Goal: Communication & Community: Answer question/provide support

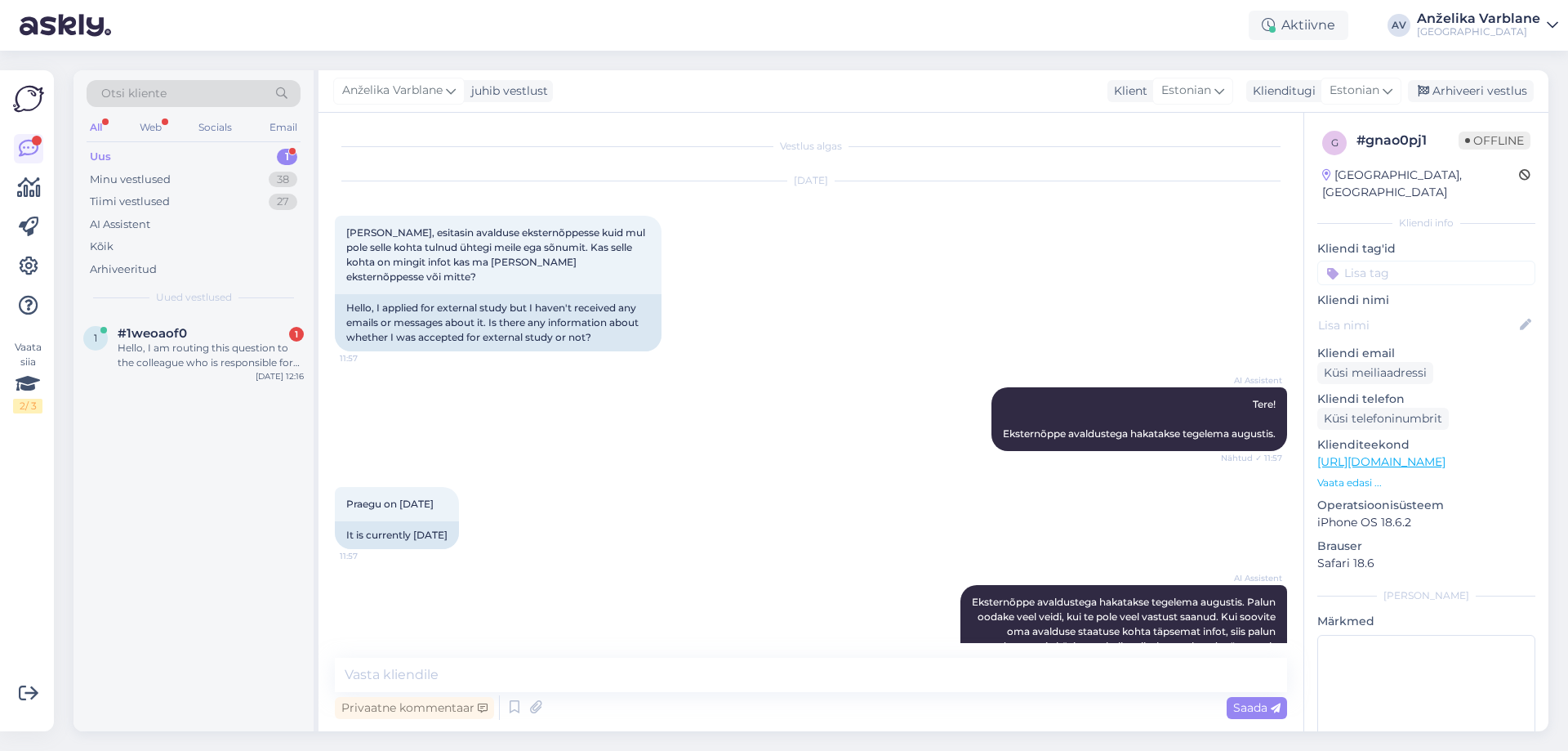
scroll to position [334, 0]
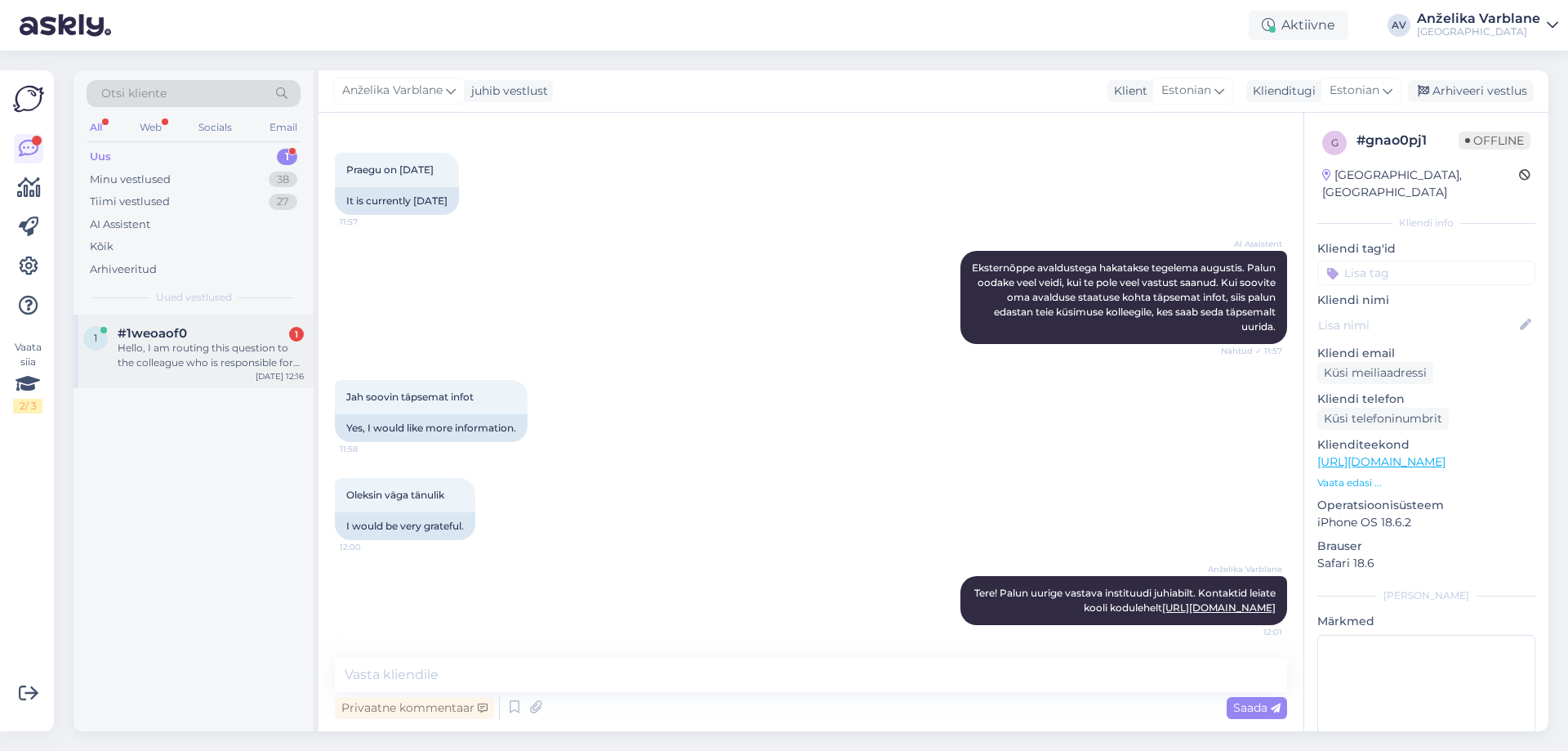
click at [241, 343] on div "Hello, I am routing this question to the colleague who is responsible for this …" at bounding box center [211, 355] width 186 height 29
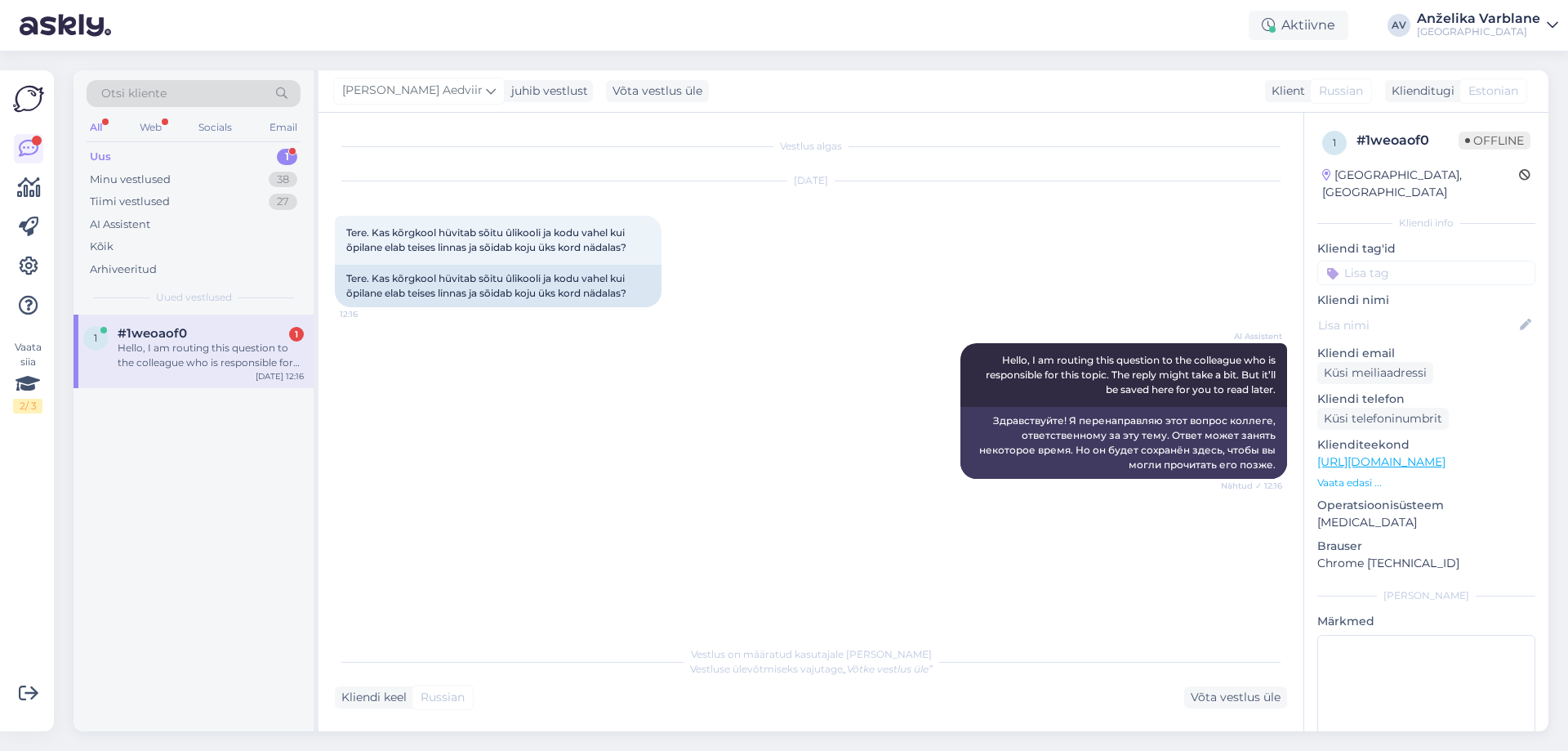
click at [229, 146] on div "Uus 1" at bounding box center [193, 156] width 214 height 23
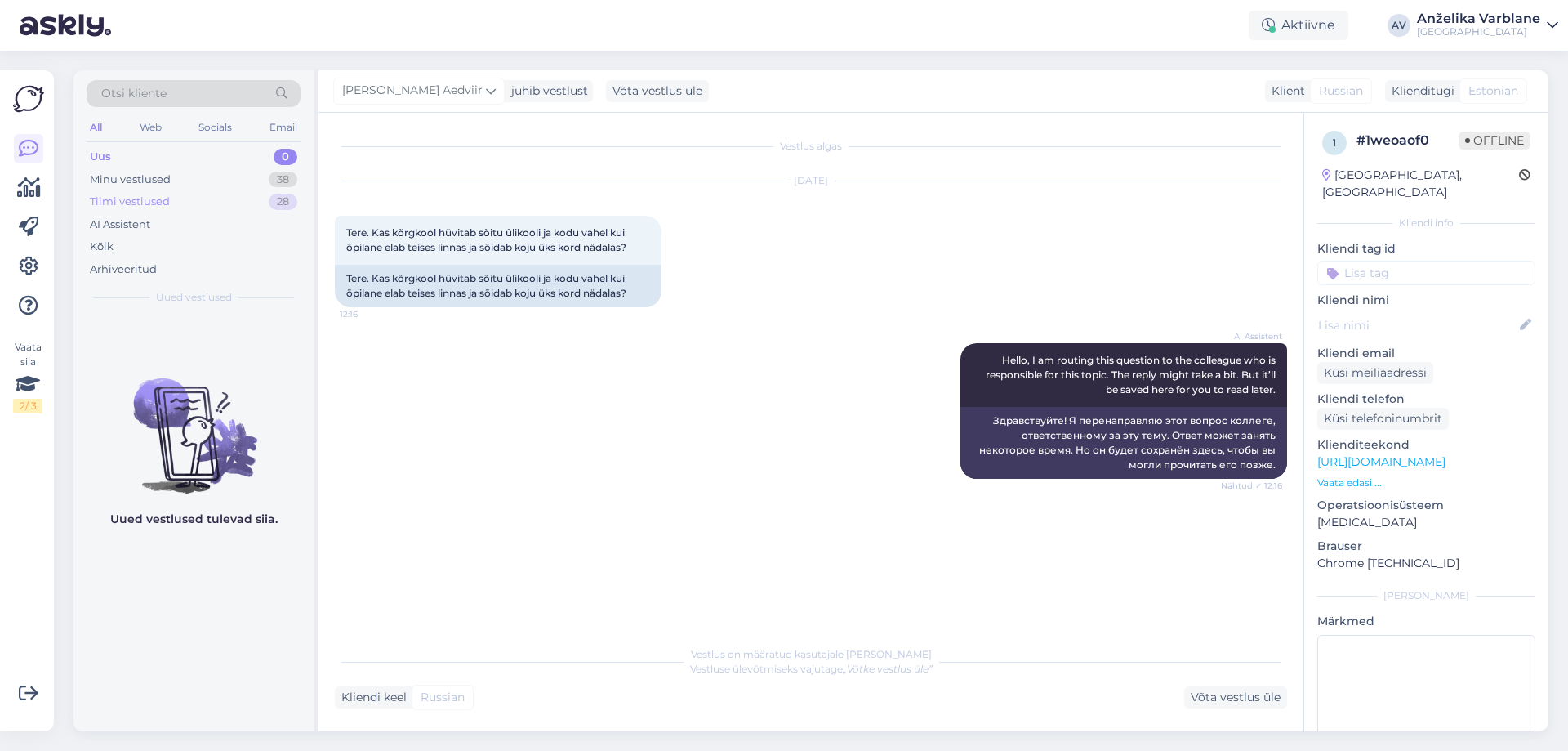
click at [200, 205] on div "Tiimi vestlused 28" at bounding box center [193, 202] width 214 height 23
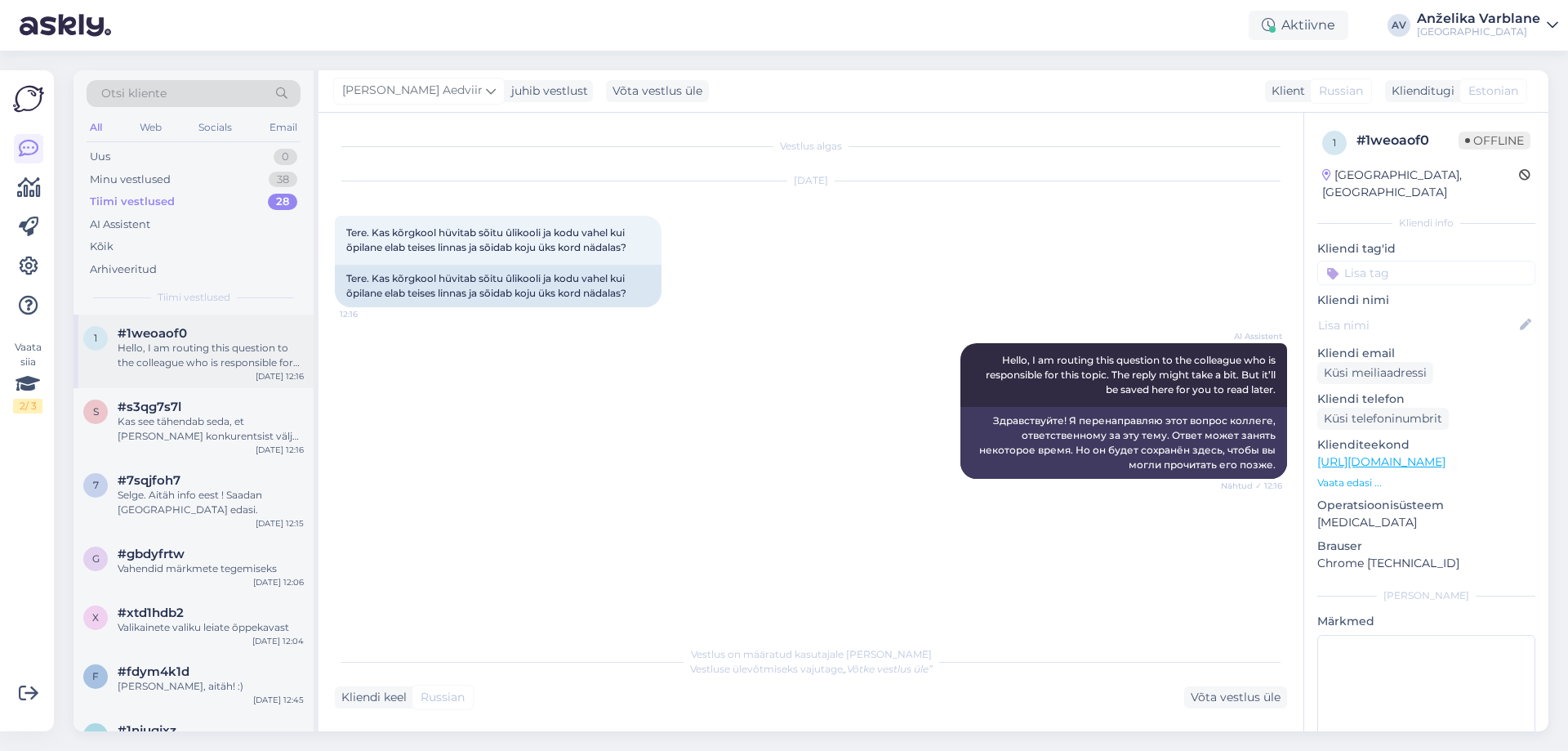
click at [199, 358] on div "Hello, I am routing this question to the colleague who is responsible for this …" at bounding box center [211, 355] width 186 height 29
click at [194, 433] on div "Kas see tähendab seda, et [PERSON_NAME] konkurentsist väljas või ei ole otsust …" at bounding box center [211, 429] width 186 height 29
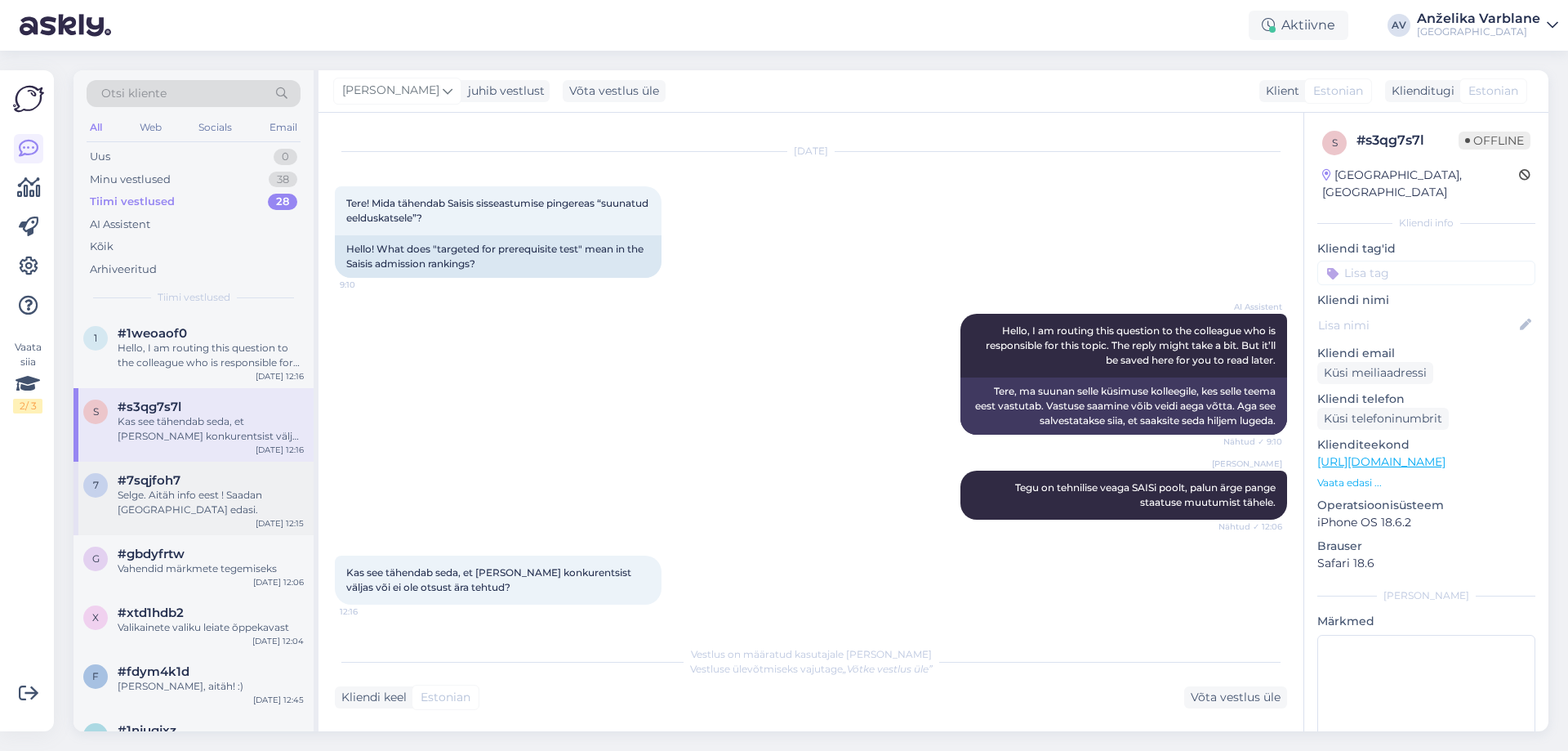
click at [229, 506] on div "Selge. Aitäh info eest ! Saadan [GEOGRAPHIC_DATA] edasi." at bounding box center [211, 503] width 186 height 29
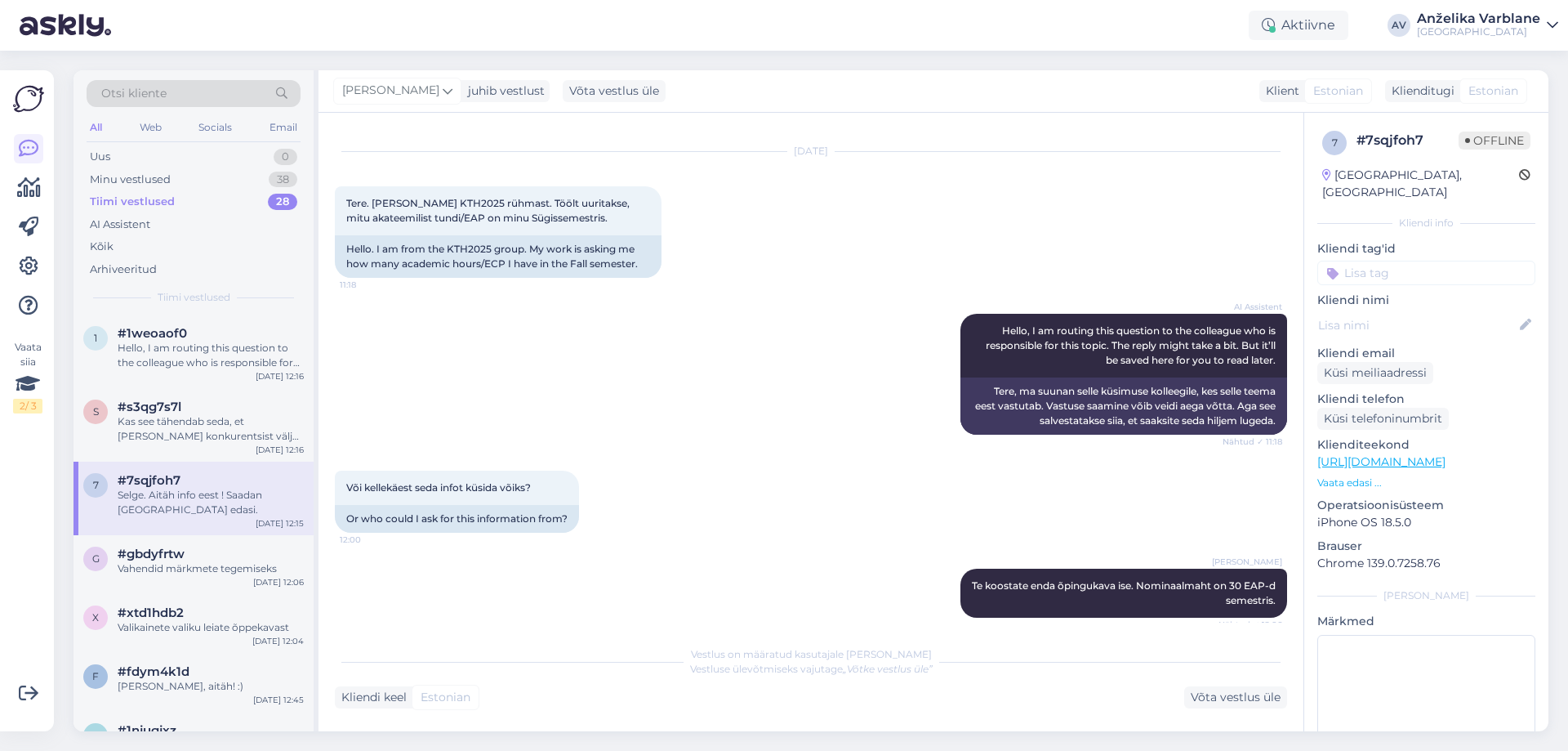
scroll to position [113, 0]
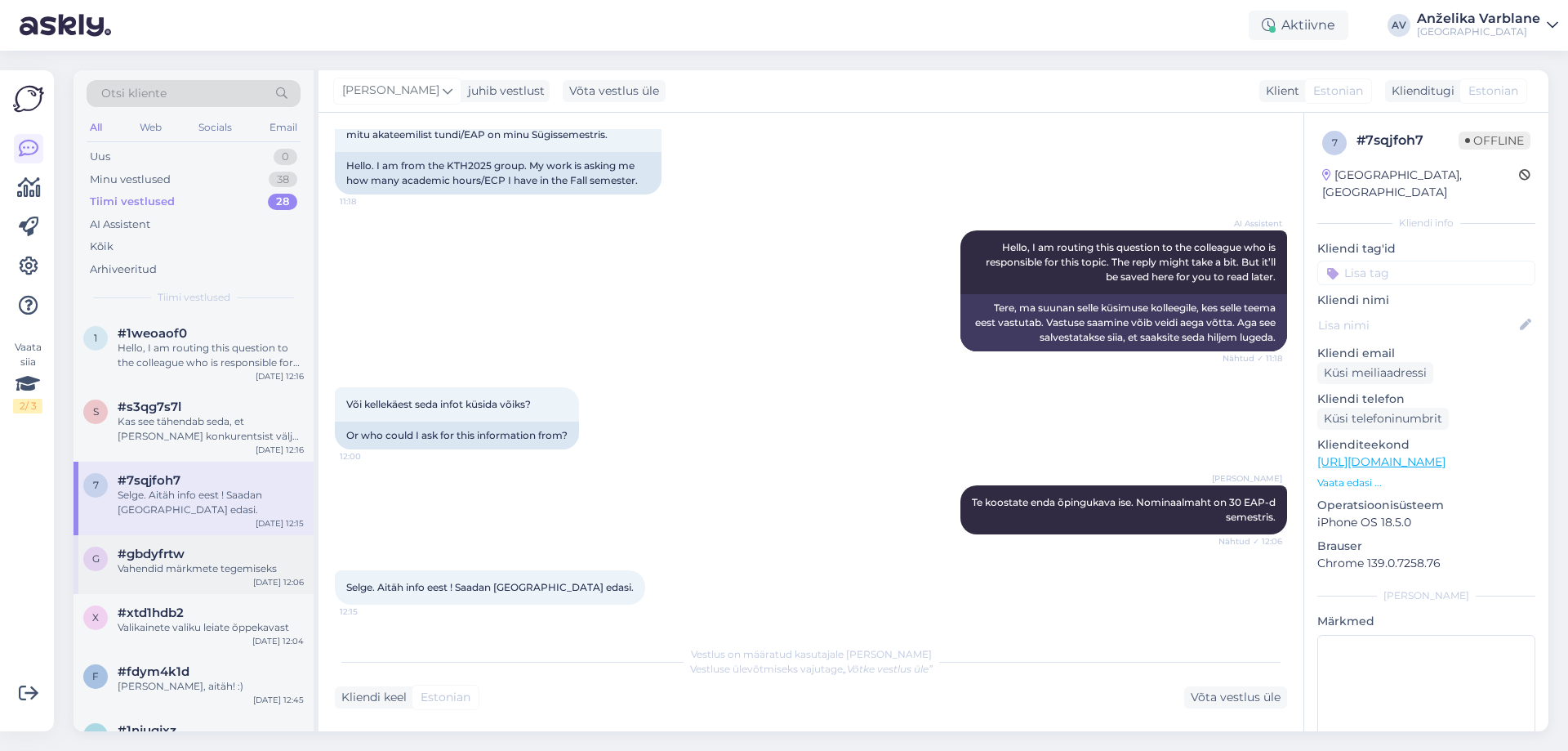
click at [222, 571] on div "Vahendid märkmete tegemiseks" at bounding box center [211, 569] width 186 height 15
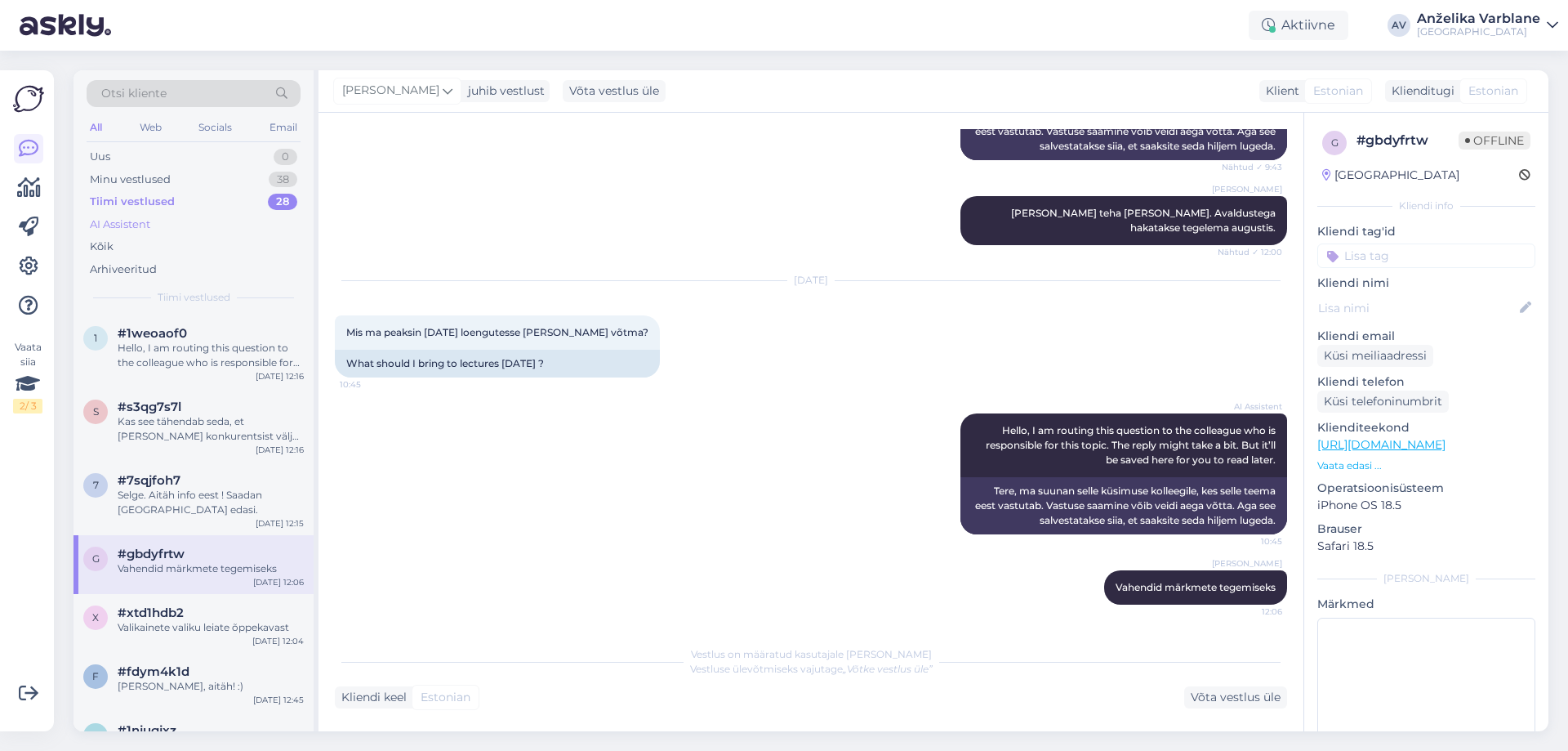
click at [180, 229] on div "AI Assistent" at bounding box center [193, 225] width 214 height 23
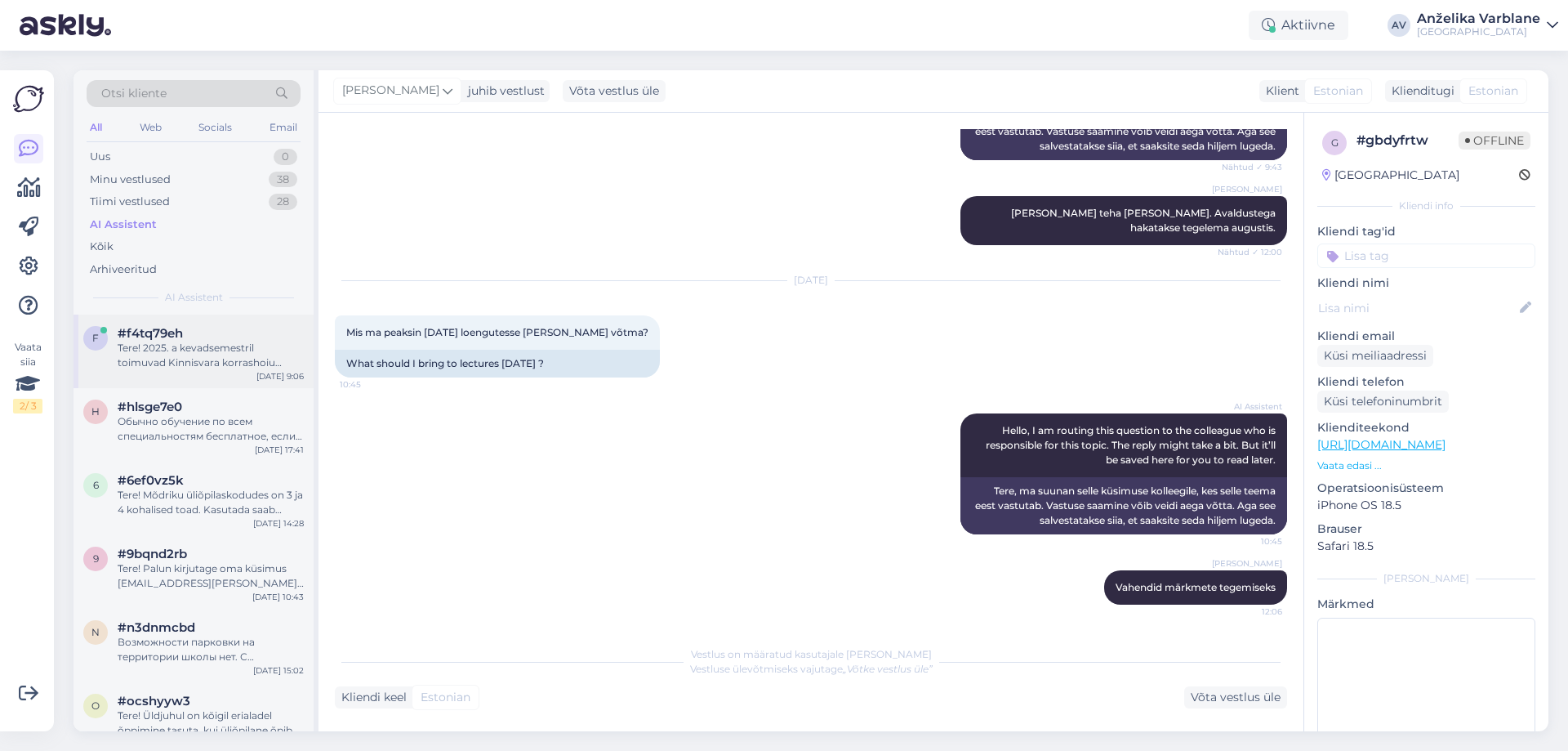
click at [146, 343] on div "Tere! 2025. a kevadsemestril toimuvad Kinnisvara korrashoiu koolitused, millele…" at bounding box center [211, 355] width 186 height 29
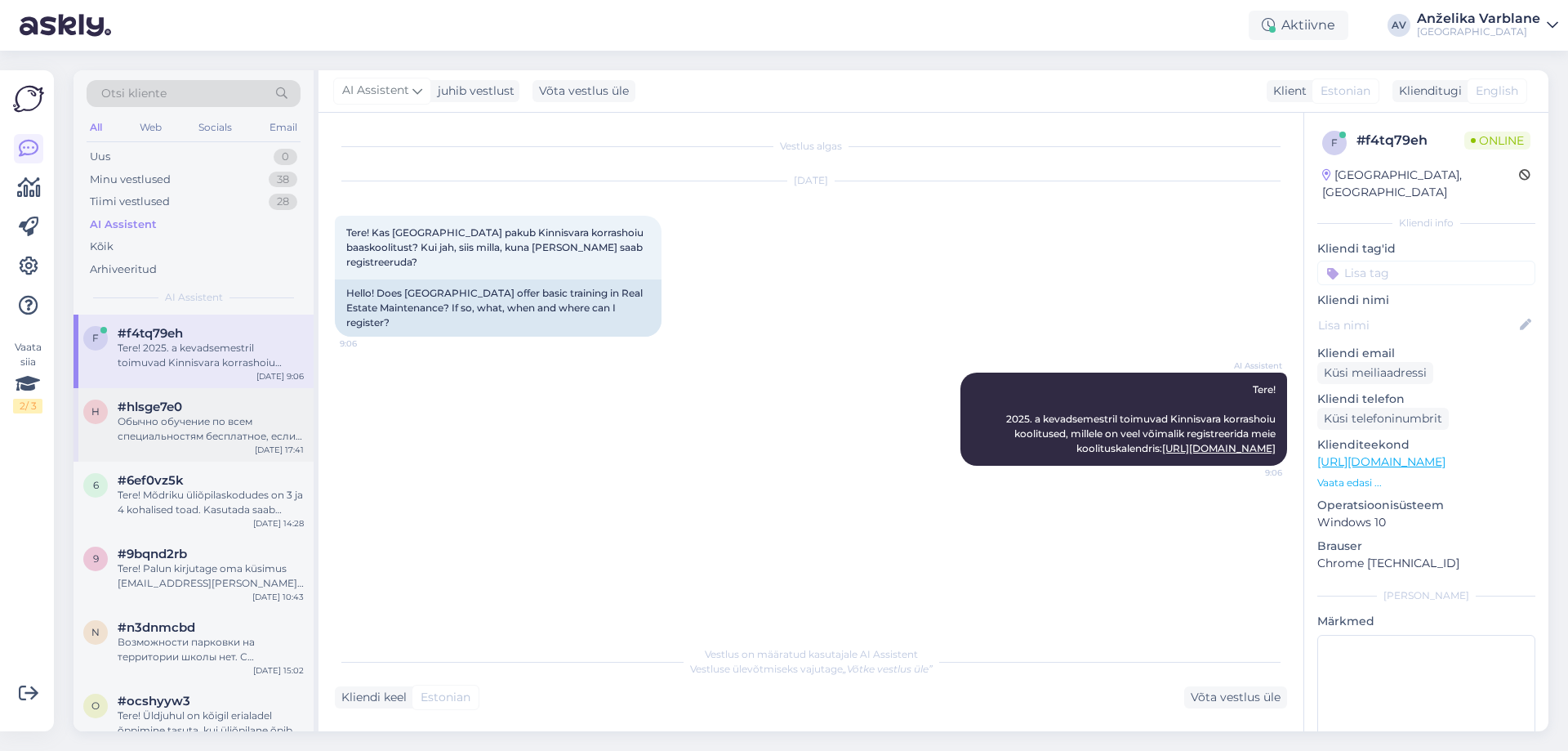
click at [236, 422] on div "Обычно обучение по всем специальностям бесплатное, если студент учится на очной…" at bounding box center [211, 429] width 186 height 29
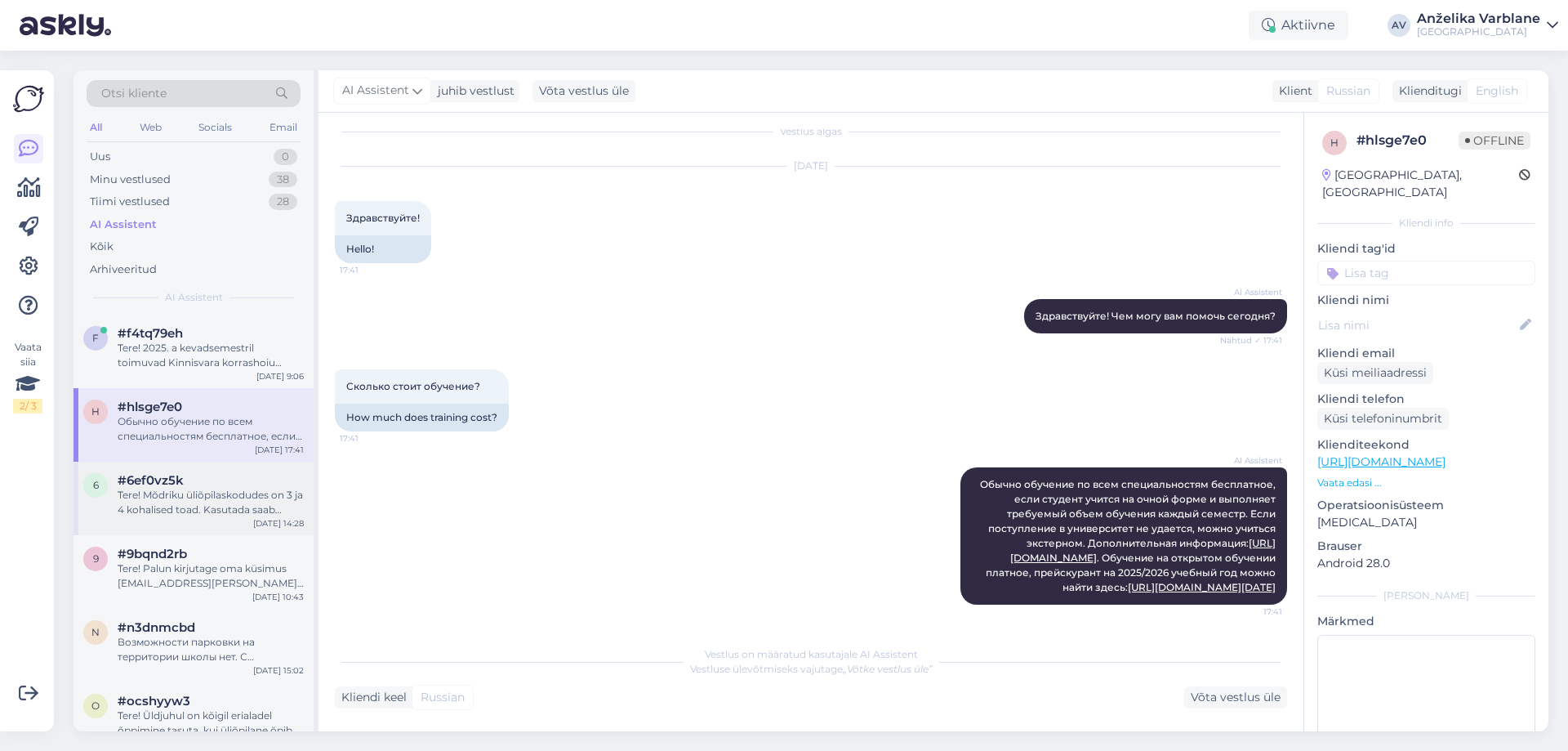
click at [157, 491] on div "Tere! Mõdriku üliõpilaskodudes on 3 ja 4 kohalised toad. Kasutada saab pesumasi…" at bounding box center [211, 503] width 186 height 29
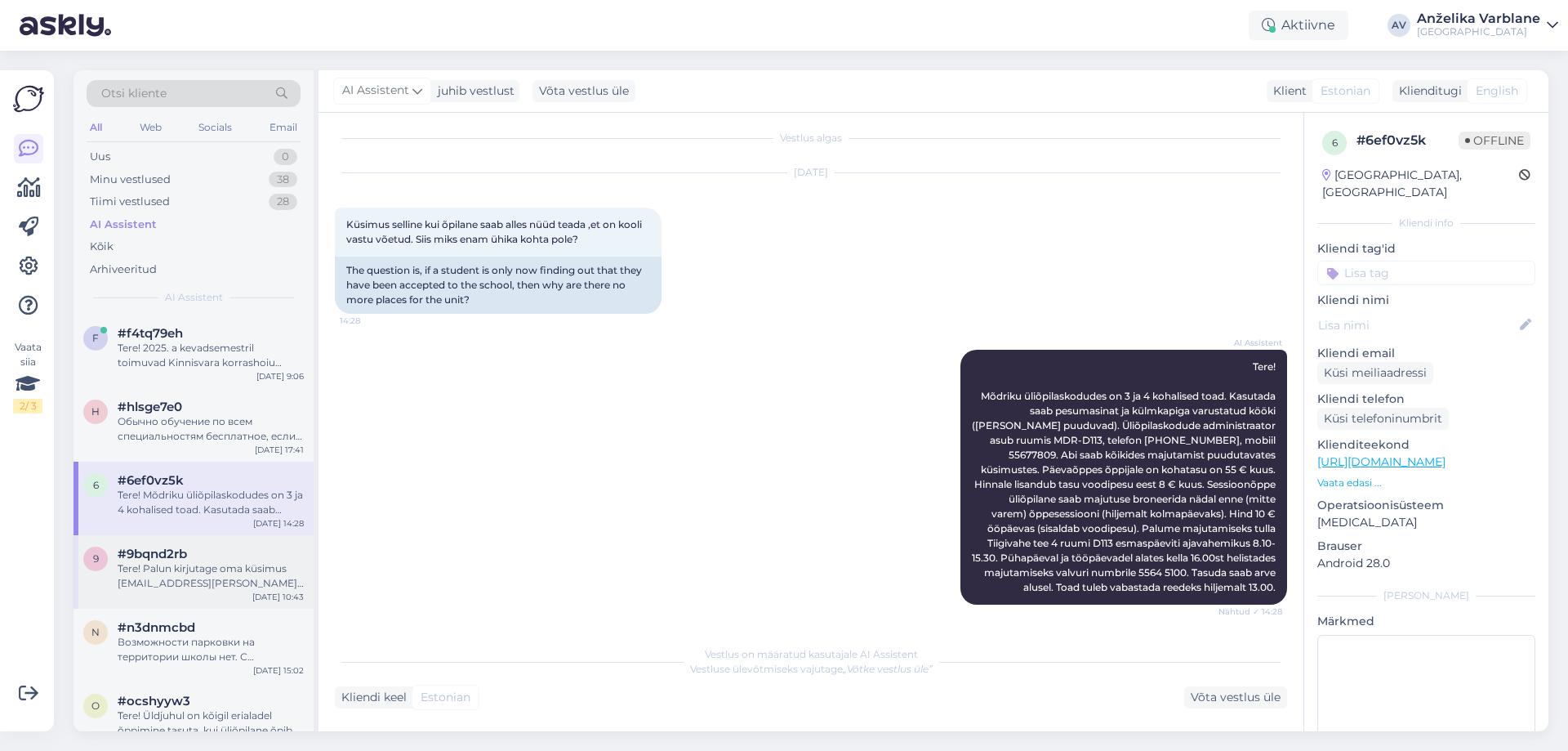
click at [189, 556] on div "#9bqnd2rb" at bounding box center [211, 554] width 186 height 15
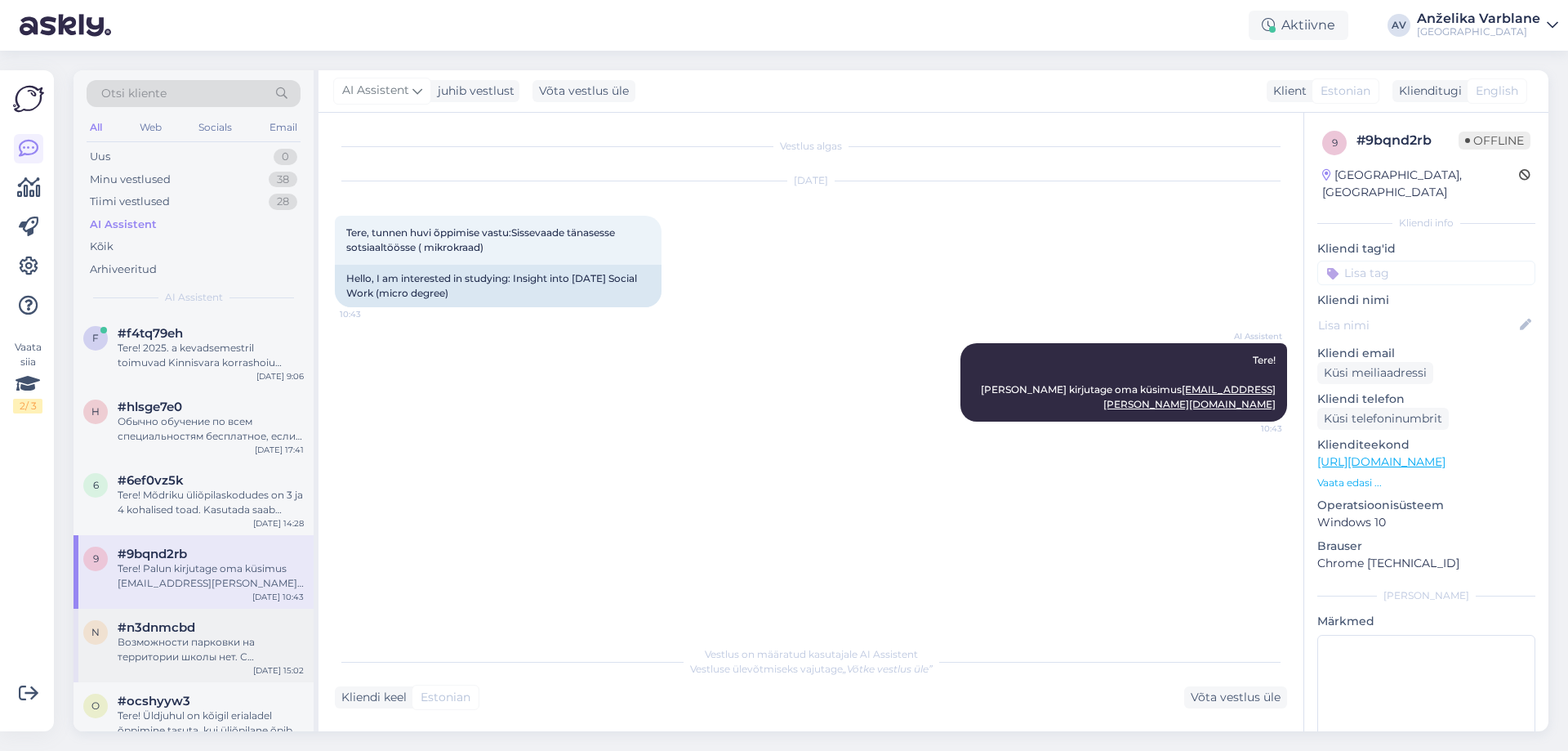
click at [229, 636] on div "Возможности парковки на территории школы нет. С правилами парковки в [GEOGRAPHI…" at bounding box center [211, 650] width 186 height 29
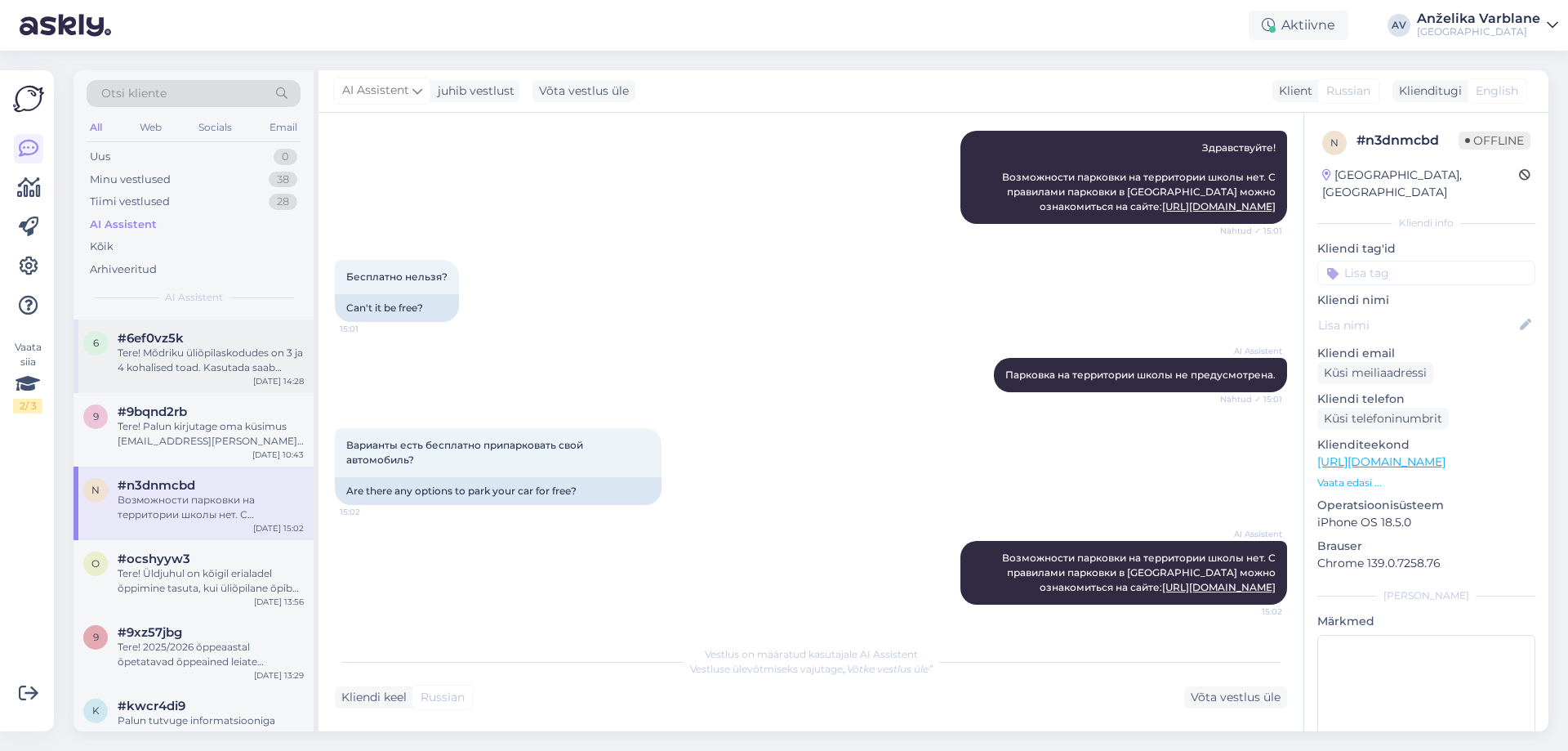
scroll to position [164, 0]
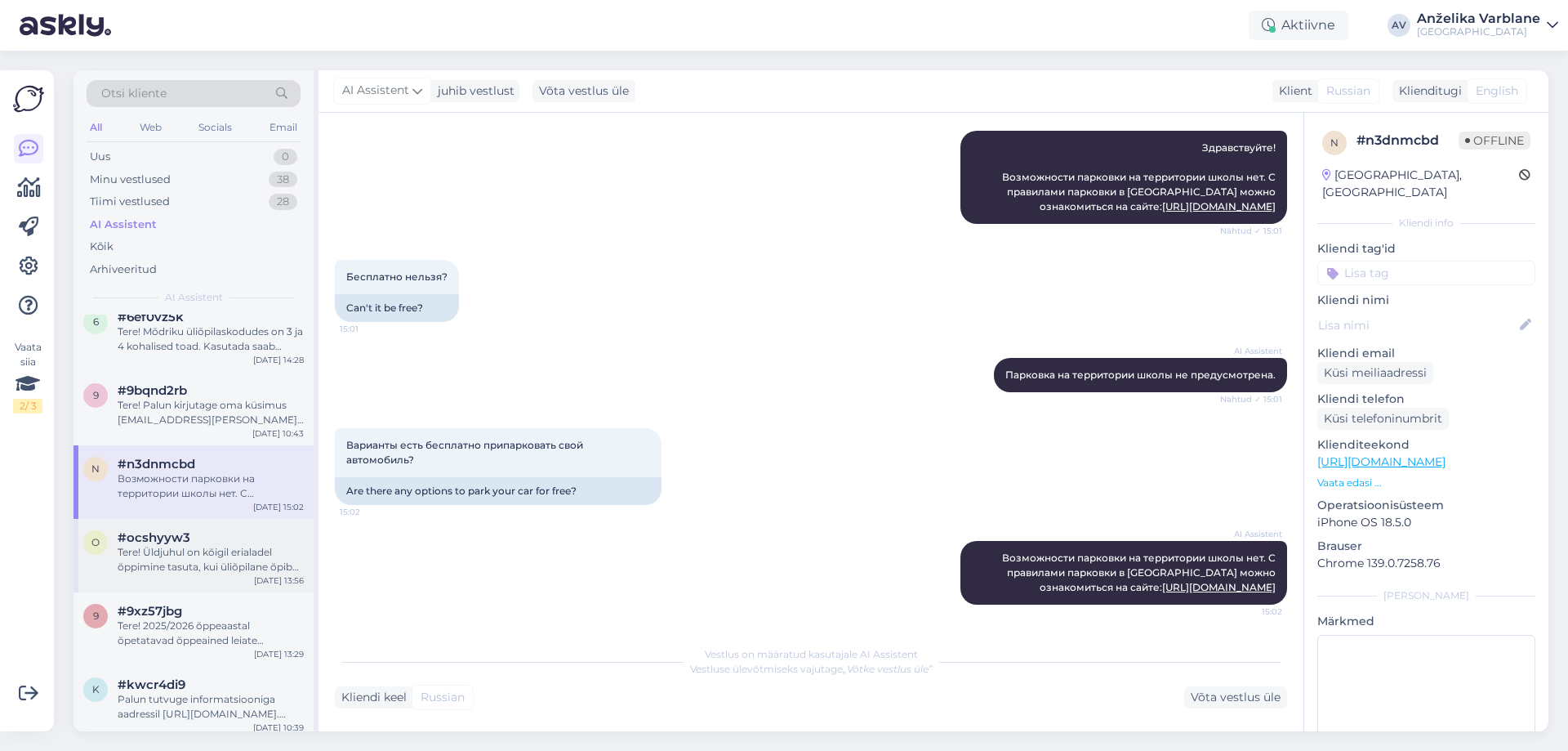
click at [202, 543] on div "#ocshyyw3" at bounding box center [211, 537] width 186 height 15
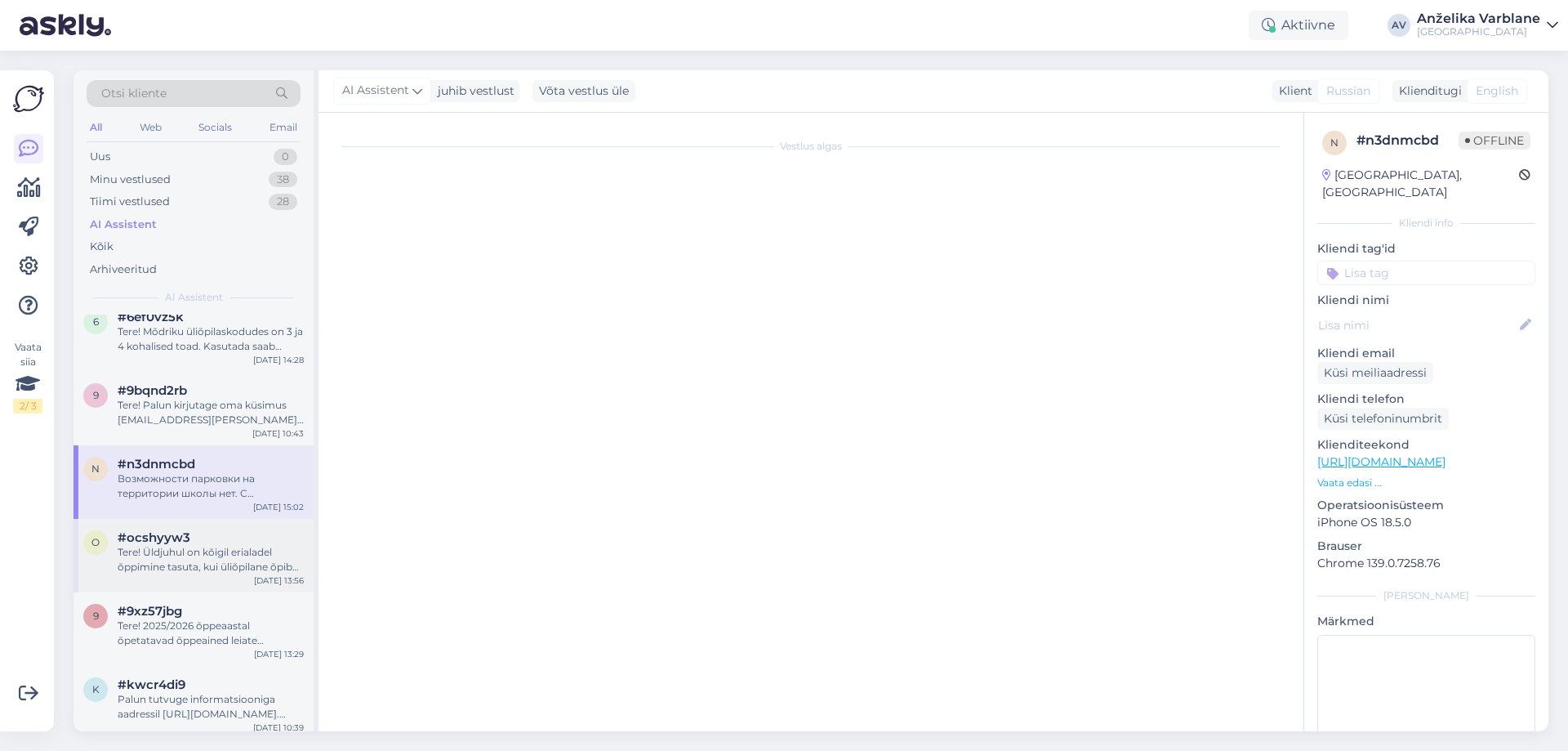
scroll to position [0, 0]
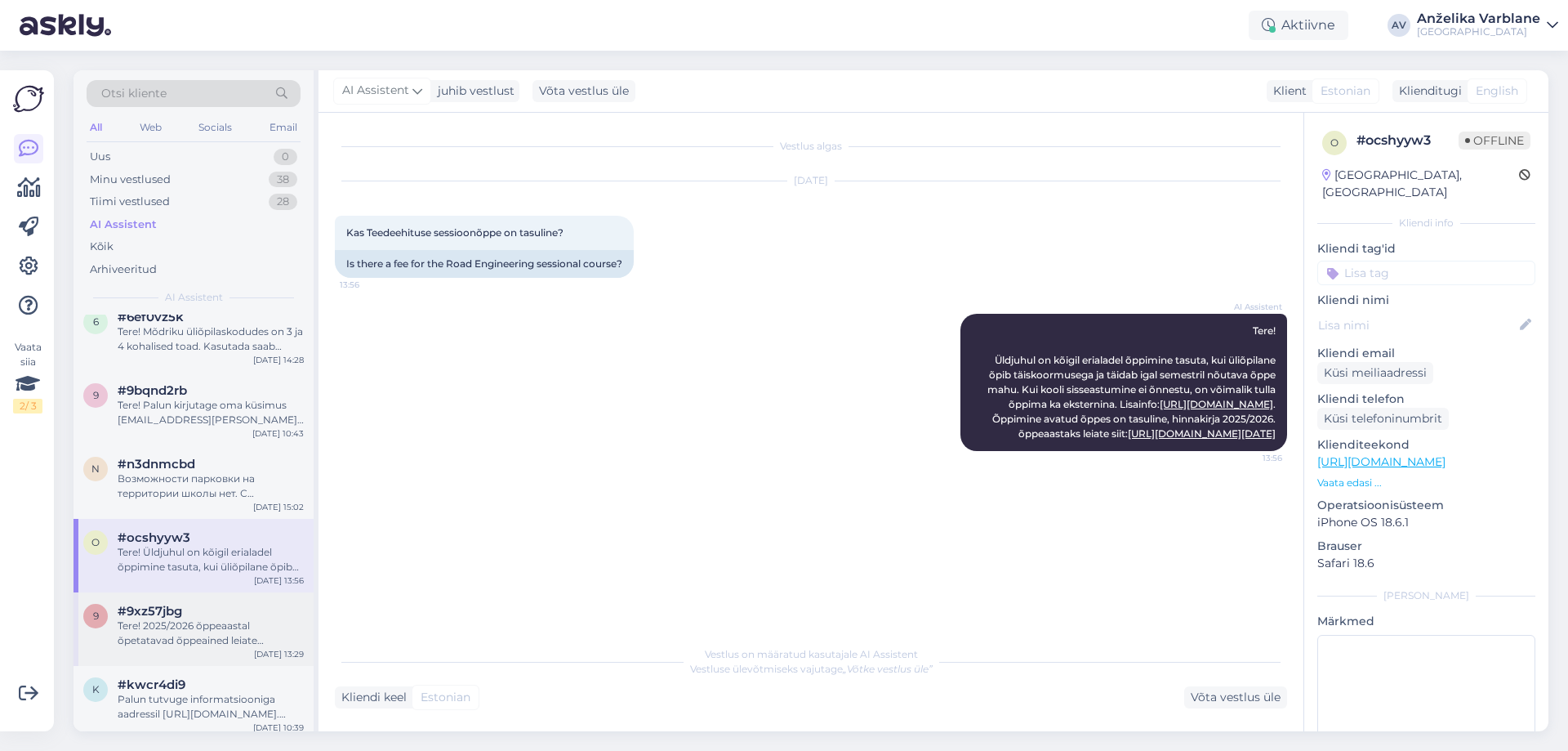
click at [186, 608] on div "#9xz57jbg" at bounding box center [211, 611] width 186 height 15
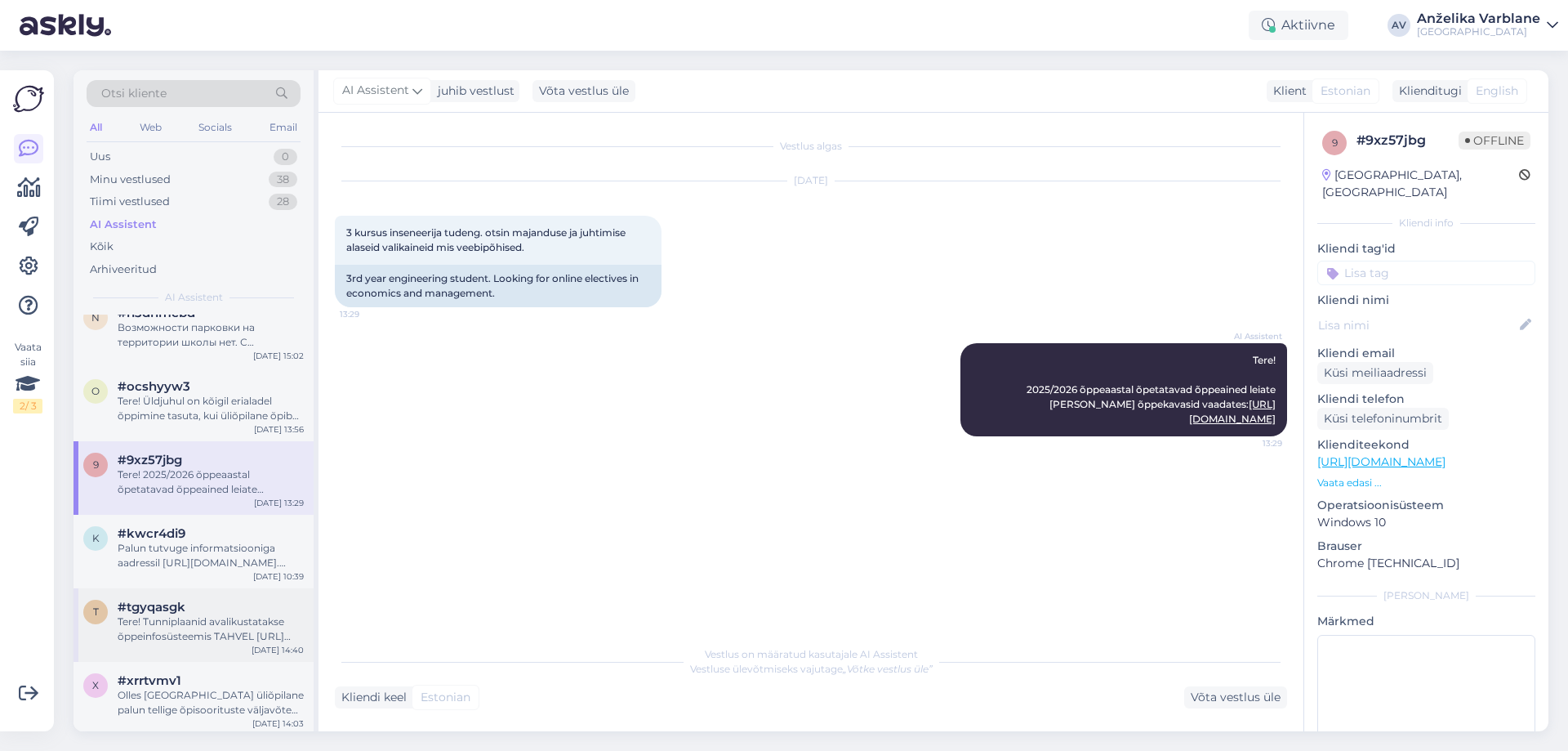
scroll to position [327, 0]
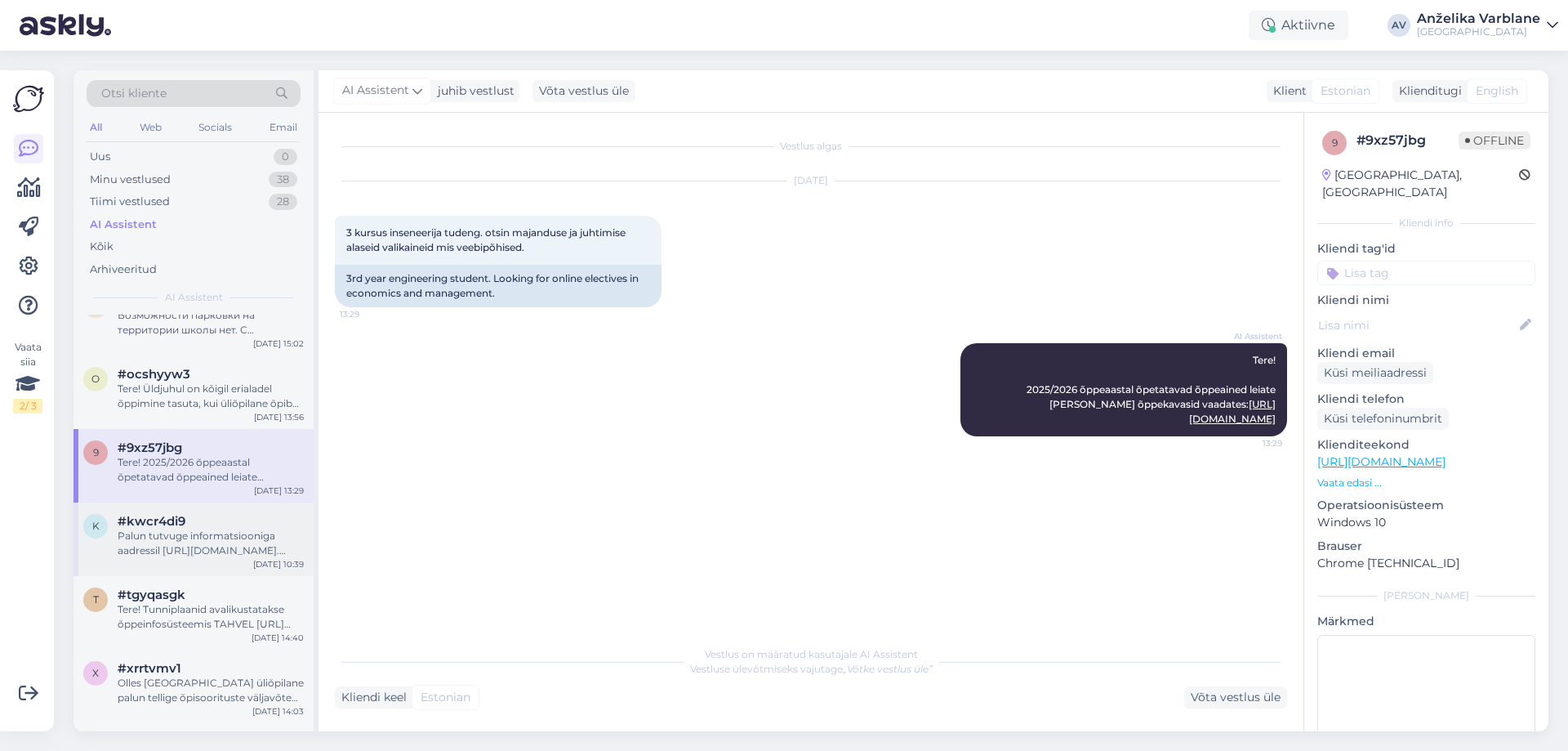
click at [203, 542] on div "Palun tutvuge informatsiooniga aadressil [URL][DOMAIN_NAME]. [PERSON_NAME] hari…" at bounding box center [211, 543] width 186 height 29
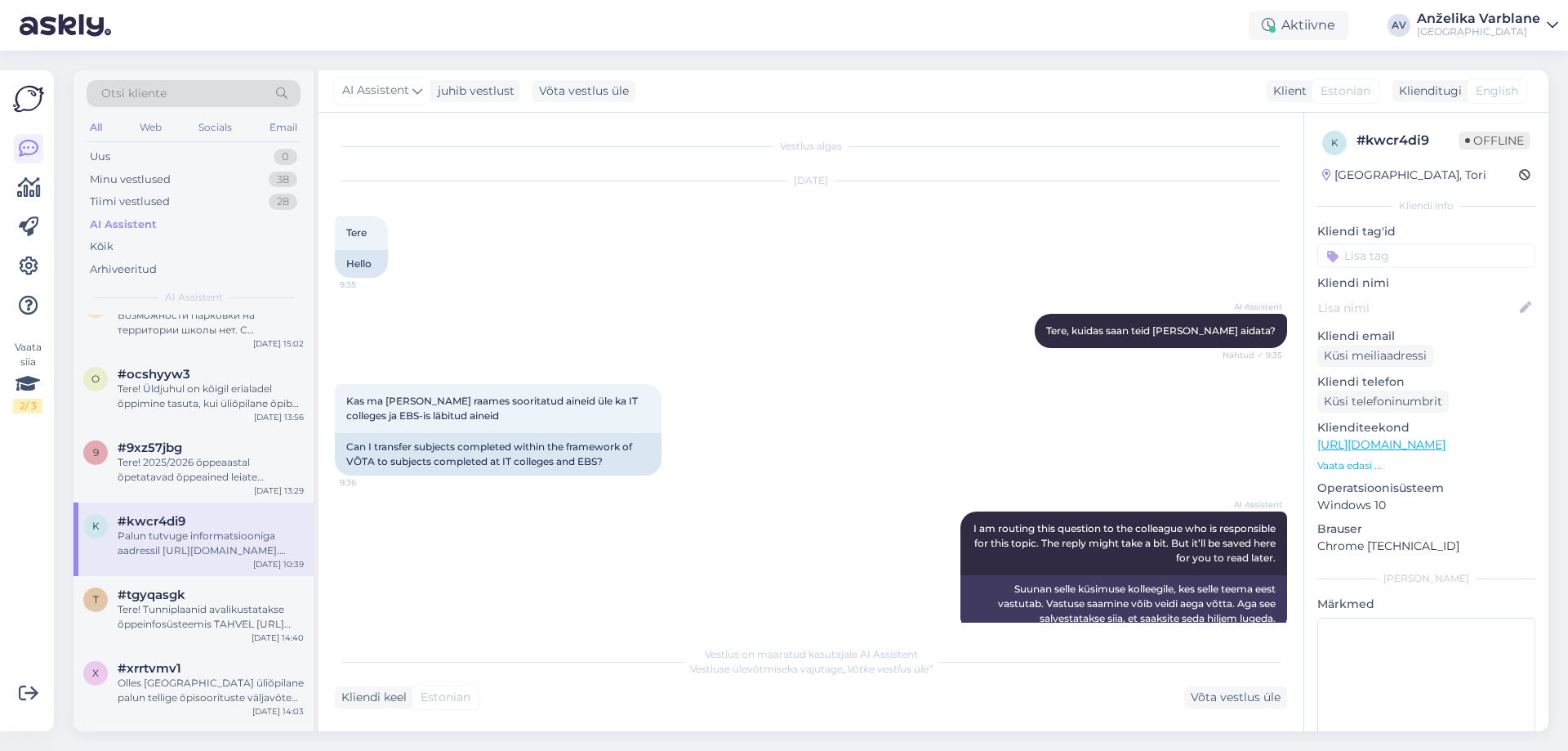
scroll to position [3068, 0]
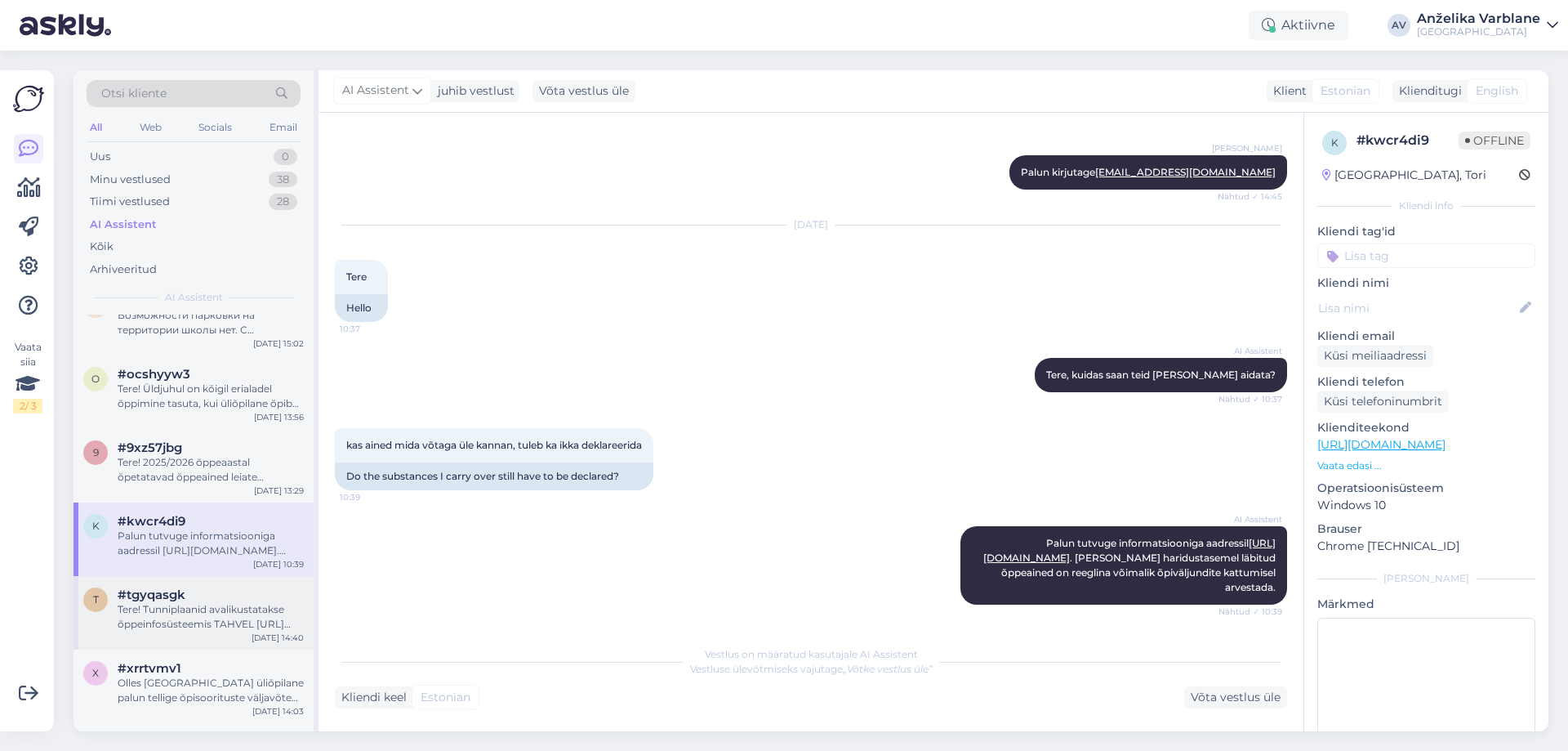
click at [201, 611] on div "Tere! Tunniplaanid avalikustatakse õppeinfosüsteemis TAHVEL [URL][DOMAIN_NAME] …" at bounding box center [211, 617] width 186 height 29
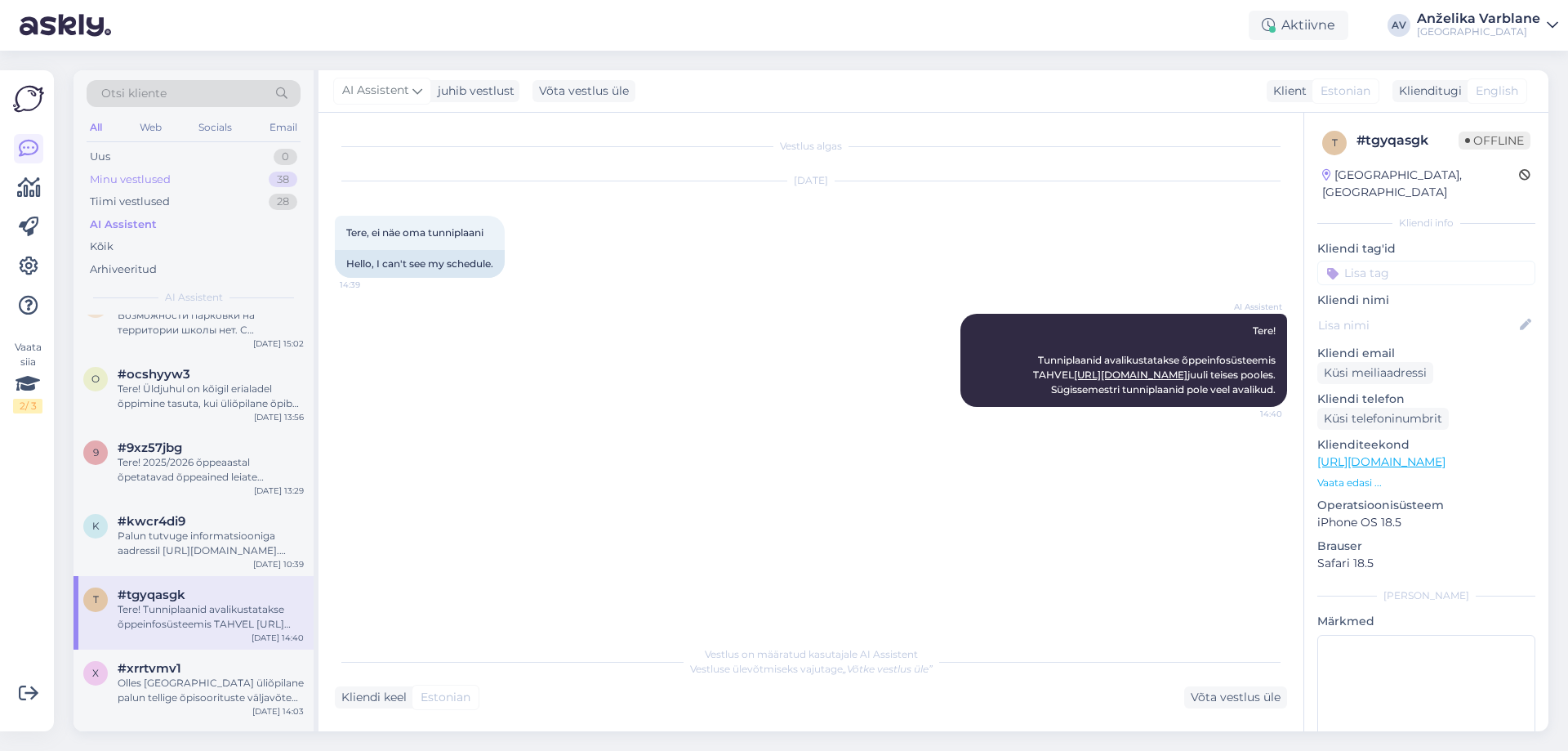
click at [215, 190] on div "Minu vestlused 38" at bounding box center [193, 179] width 214 height 23
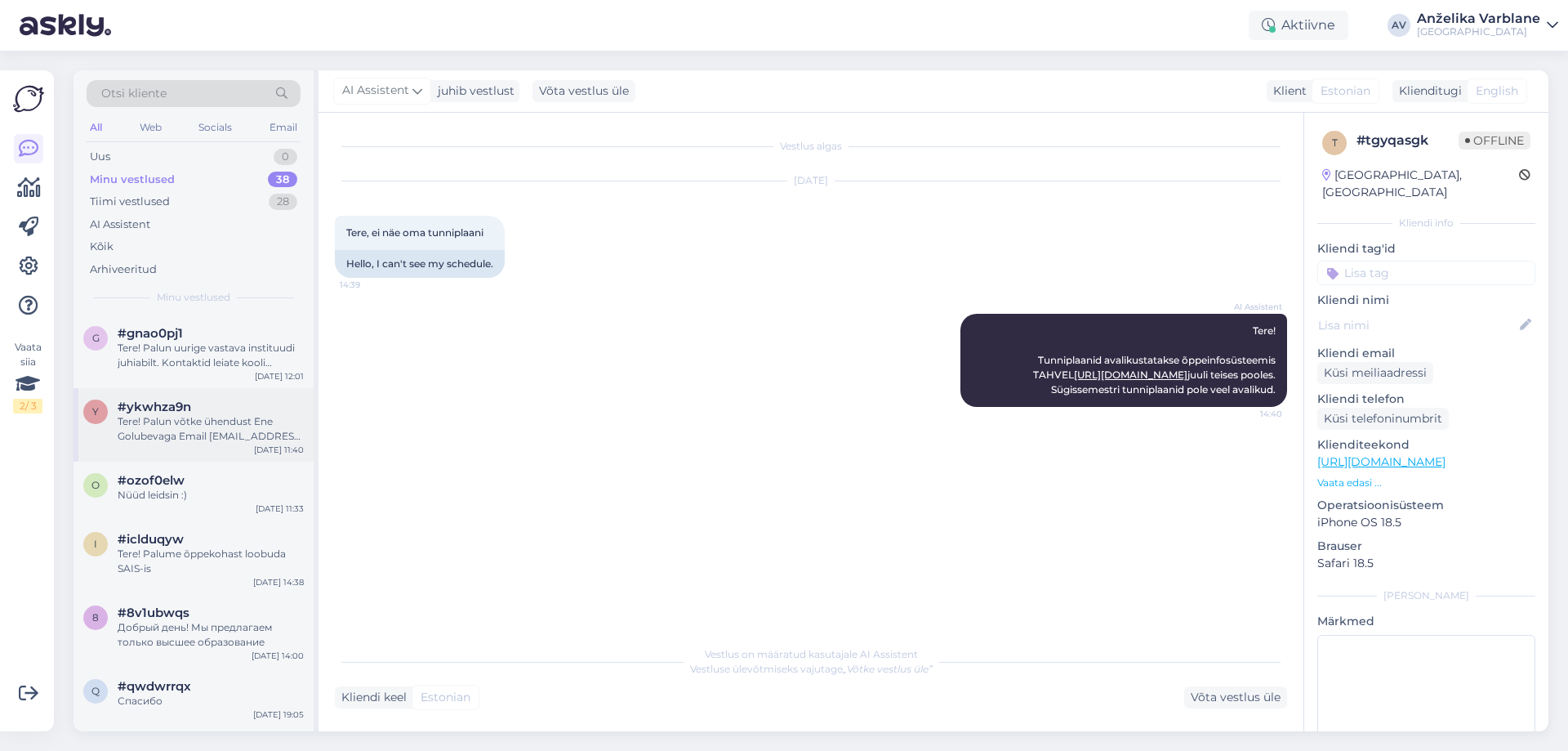
click at [222, 446] on div "y #ykwhza9n Tere! Palun võtke ühendust Ene Golubevaga Email [EMAIL_ADDRESS][DOM…" at bounding box center [193, 425] width 240 height 74
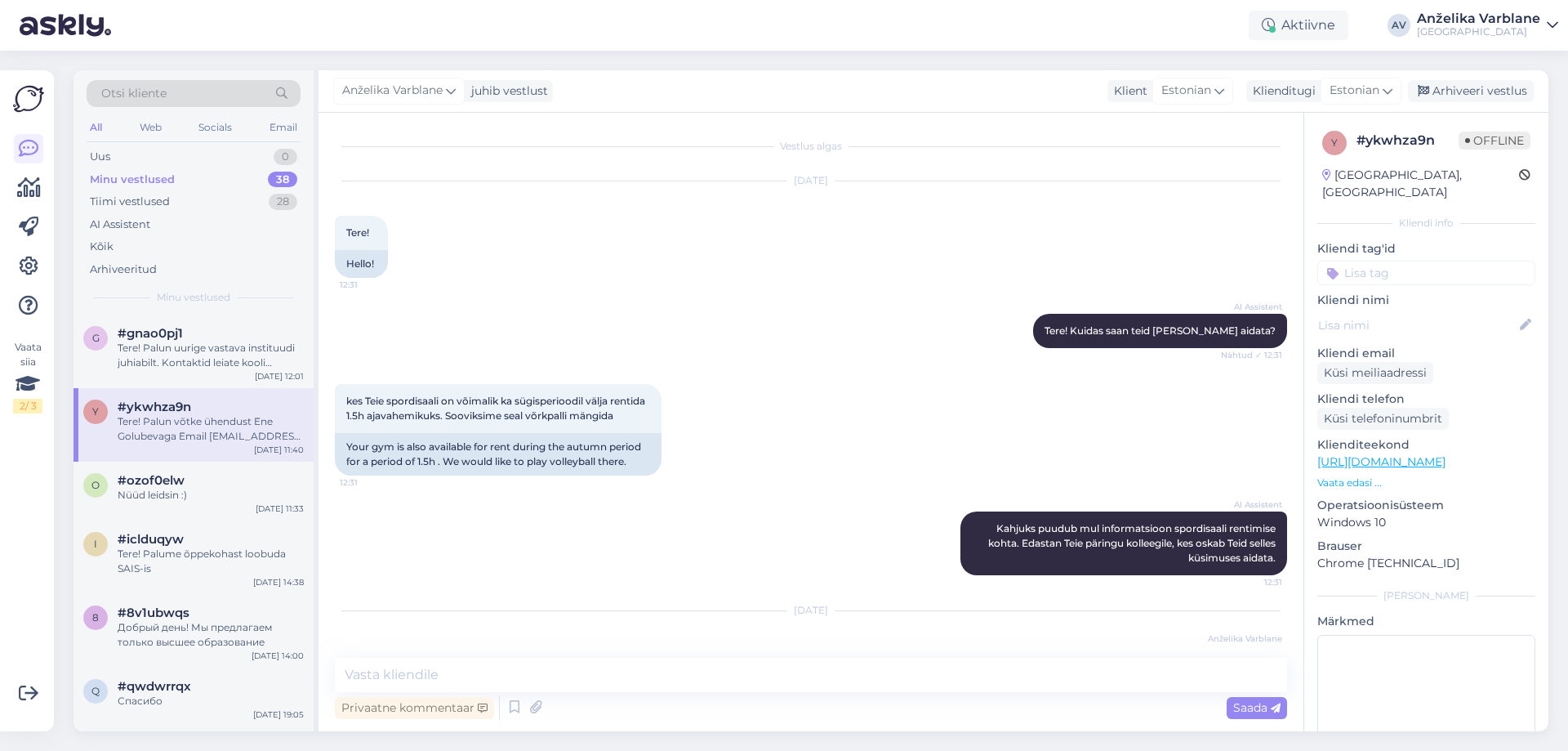
scroll to position [98, 0]
